Goal: Entertainment & Leisure: Consume media (video, audio)

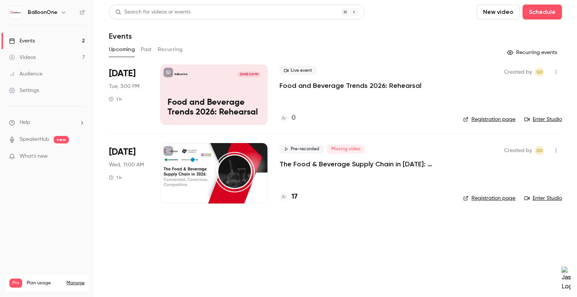
click at [44, 57] on link "Videos 7" at bounding box center [47, 57] width 94 height 17
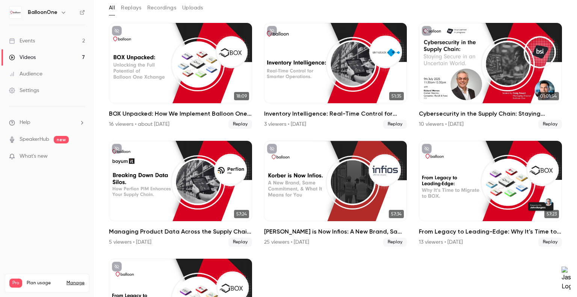
scroll to position [2, 0]
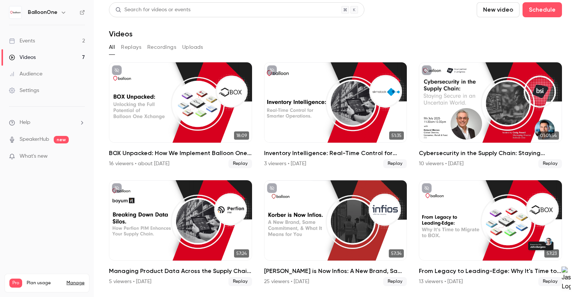
click at [519, 45] on div "All Replays Recordings Uploads" at bounding box center [335, 47] width 453 height 12
click at [284, 36] on div "Videos" at bounding box center [335, 33] width 453 height 9
